Goal: Information Seeking & Learning: Learn about a topic

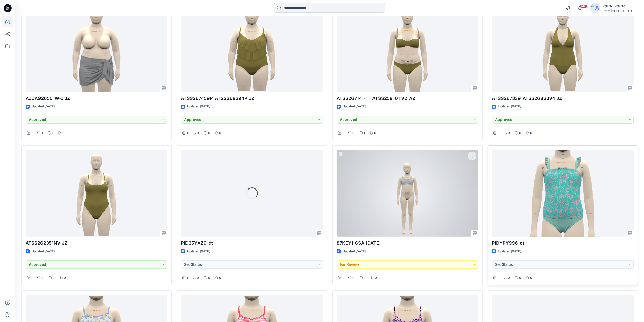
scroll to position [658, 0]
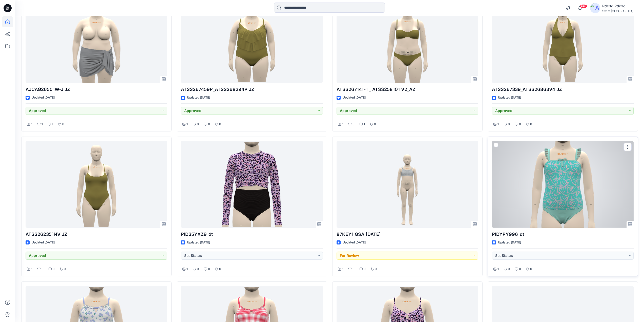
click at [575, 196] on div at bounding box center [563, 184] width 142 height 87
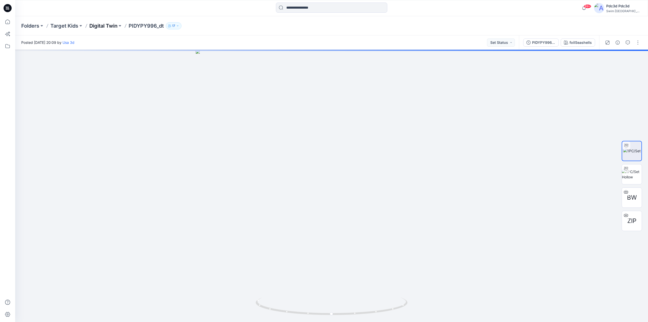
click at [104, 26] on p "Digital Twin" at bounding box center [103, 25] width 28 height 7
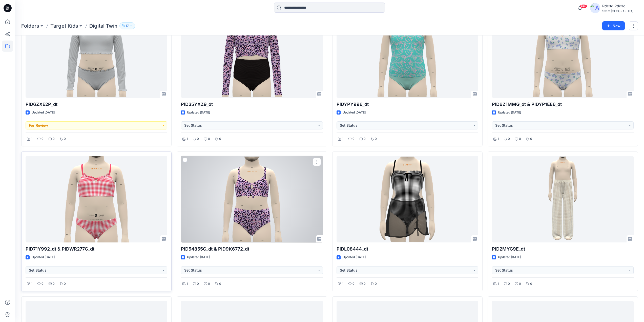
scroll to position [51, 0]
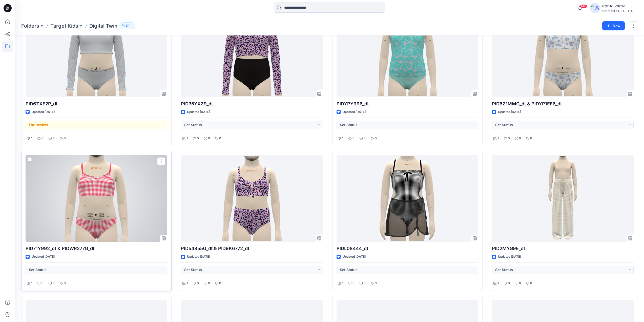
click at [91, 210] on div at bounding box center [97, 198] width 142 height 87
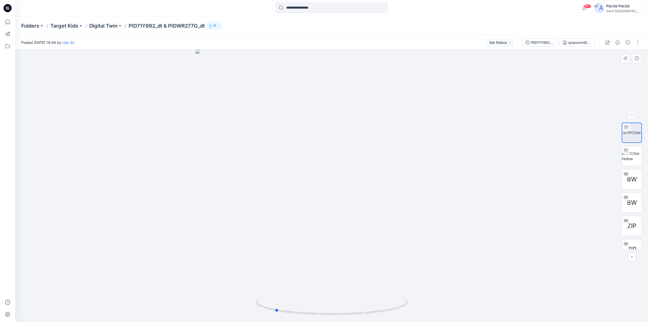
drag, startPoint x: 339, startPoint y: 314, endPoint x: 340, endPoint y: 287, distance: 27.1
click at [328, 311] on icon at bounding box center [332, 306] width 153 height 19
click at [330, 237] on div at bounding box center [331, 186] width 633 height 272
drag, startPoint x: 378, startPoint y: 308, endPoint x: 328, endPoint y: 309, distance: 49.6
click at [328, 309] on icon at bounding box center [332, 306] width 153 height 19
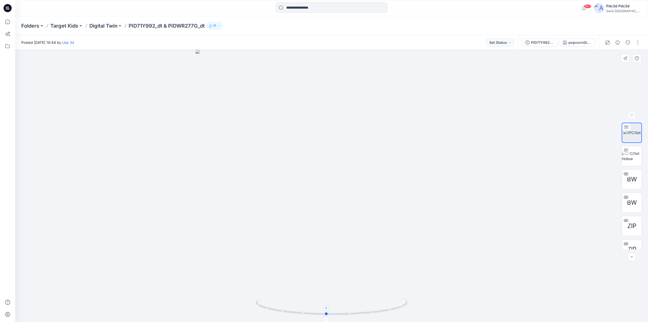
drag, startPoint x: 358, startPoint y: 315, endPoint x: 399, endPoint y: 310, distance: 41.5
click at [399, 310] on icon at bounding box center [332, 306] width 153 height 19
click at [631, 151] on img at bounding box center [632, 156] width 20 height 11
drag, startPoint x: 342, startPoint y: 298, endPoint x: 340, endPoint y: 236, distance: 62.3
click at [340, 236] on div at bounding box center [331, 186] width 633 height 272
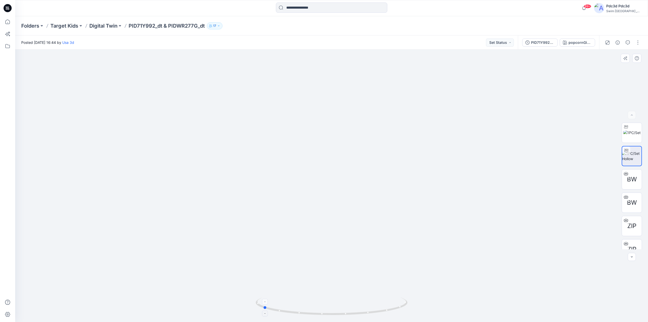
drag, startPoint x: 367, startPoint y: 314, endPoint x: 296, endPoint y: 305, distance: 71.2
click at [294, 309] on icon at bounding box center [332, 306] width 153 height 19
drag, startPoint x: 368, startPoint y: 314, endPoint x: 435, endPoint y: 307, distance: 67.4
click at [435, 307] on div at bounding box center [331, 186] width 633 height 272
